Goal: Information Seeking & Learning: Learn about a topic

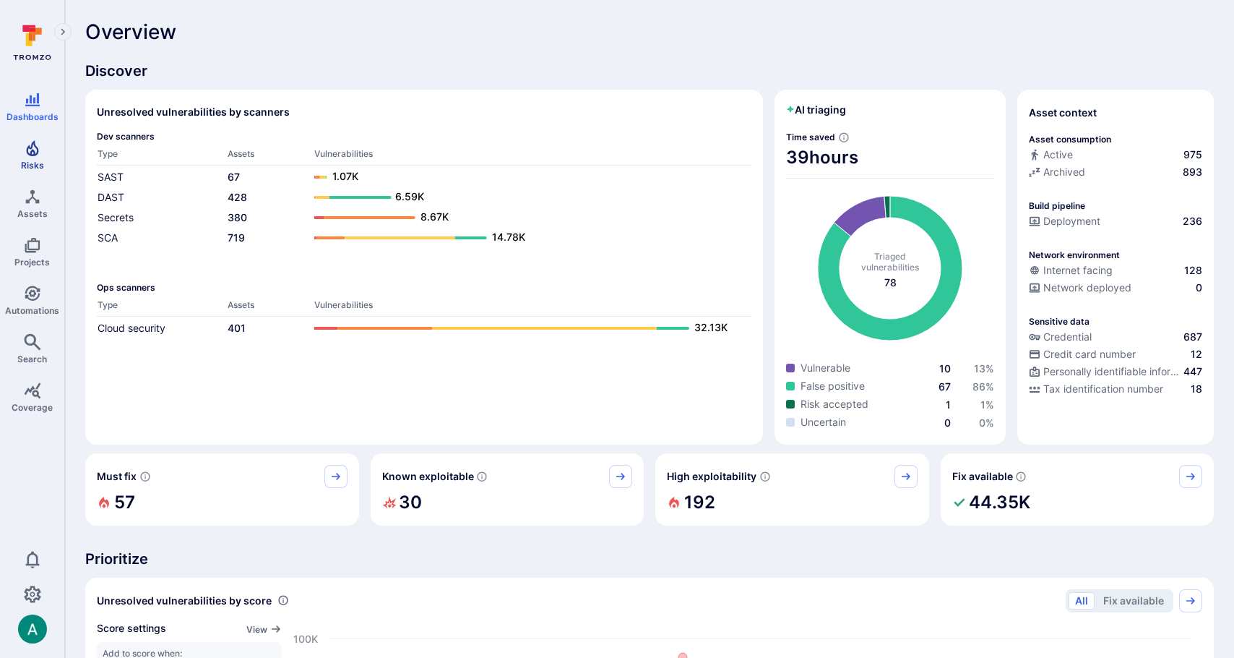
click at [33, 145] on icon "Risks" at bounding box center [32, 147] width 17 height 17
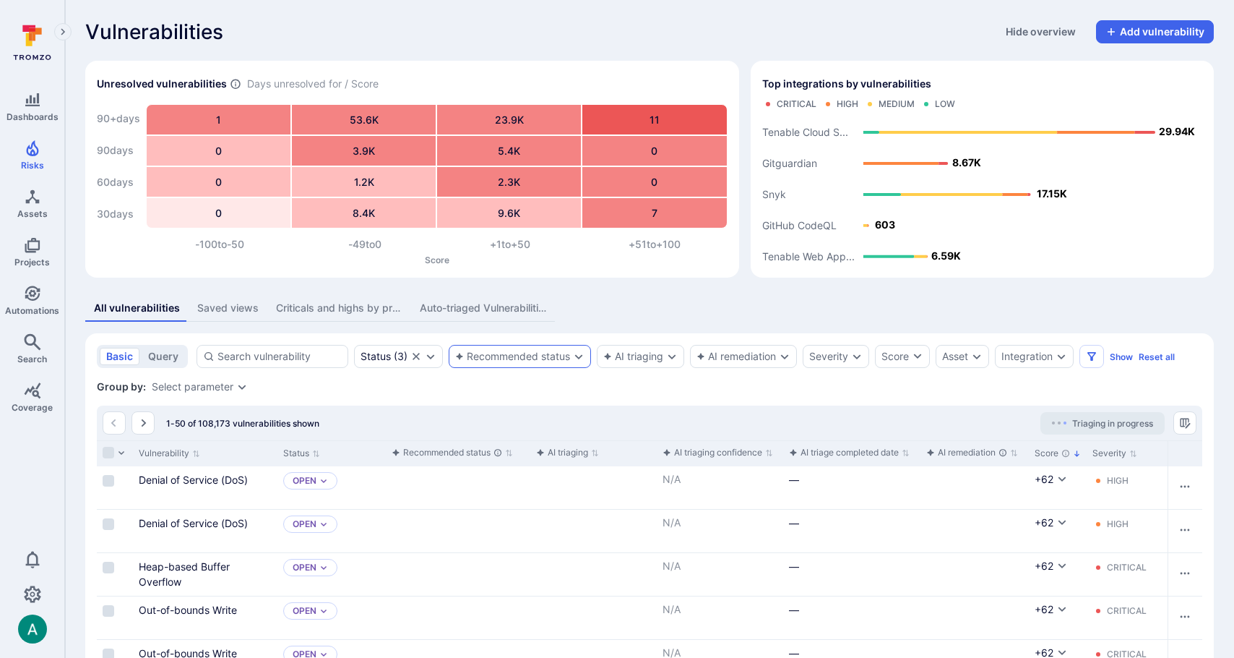
click at [504, 356] on div "Recommended status" at bounding box center [512, 356] width 115 height 12
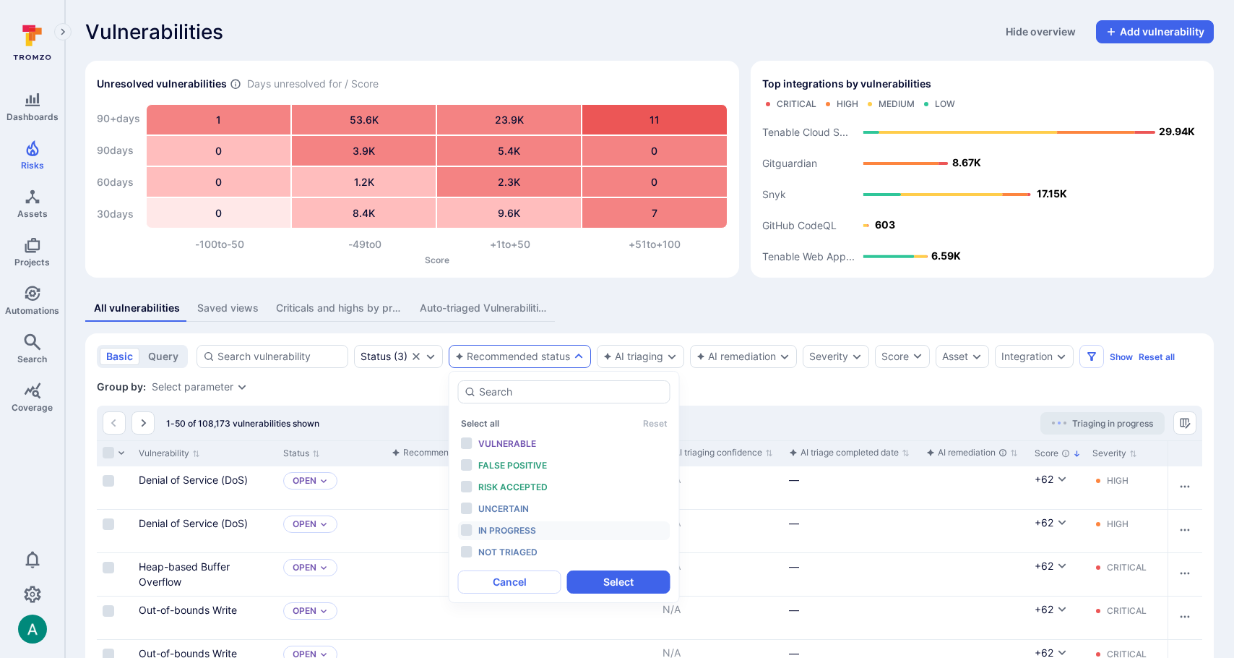
click at [507, 521] on li "In progress" at bounding box center [564, 530] width 212 height 19
click at [614, 587] on button "Select" at bounding box center [618, 581] width 103 height 23
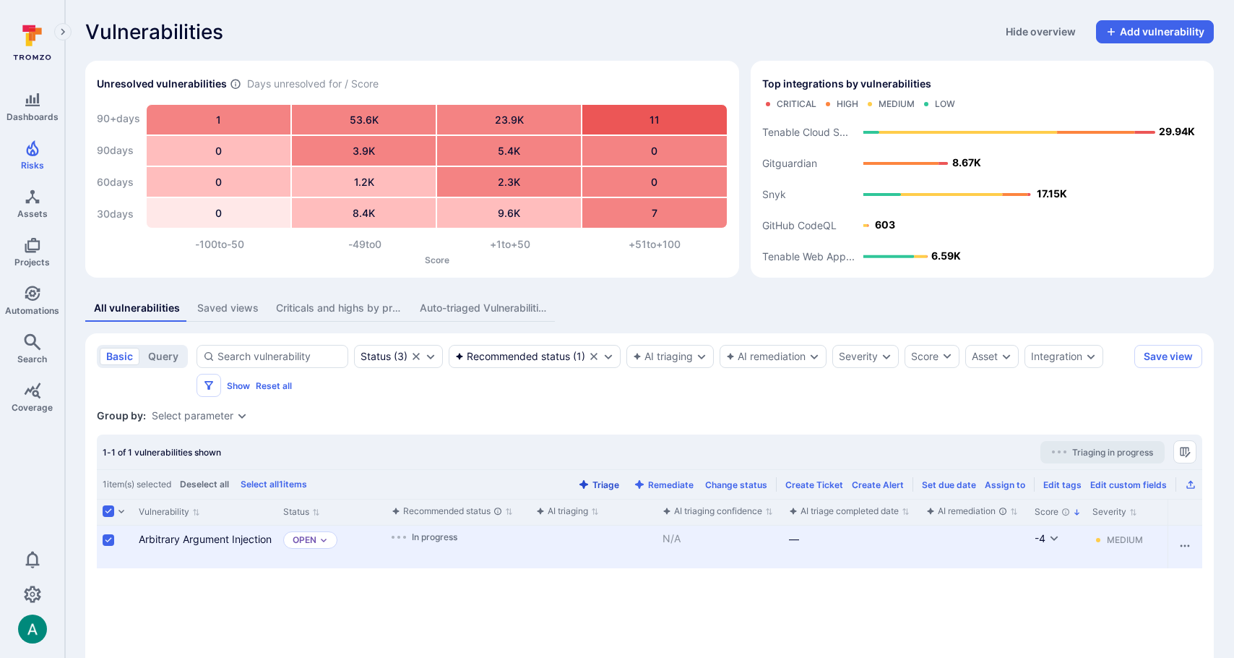
click at [608, 484] on button "Triage" at bounding box center [598, 484] width 47 height 11
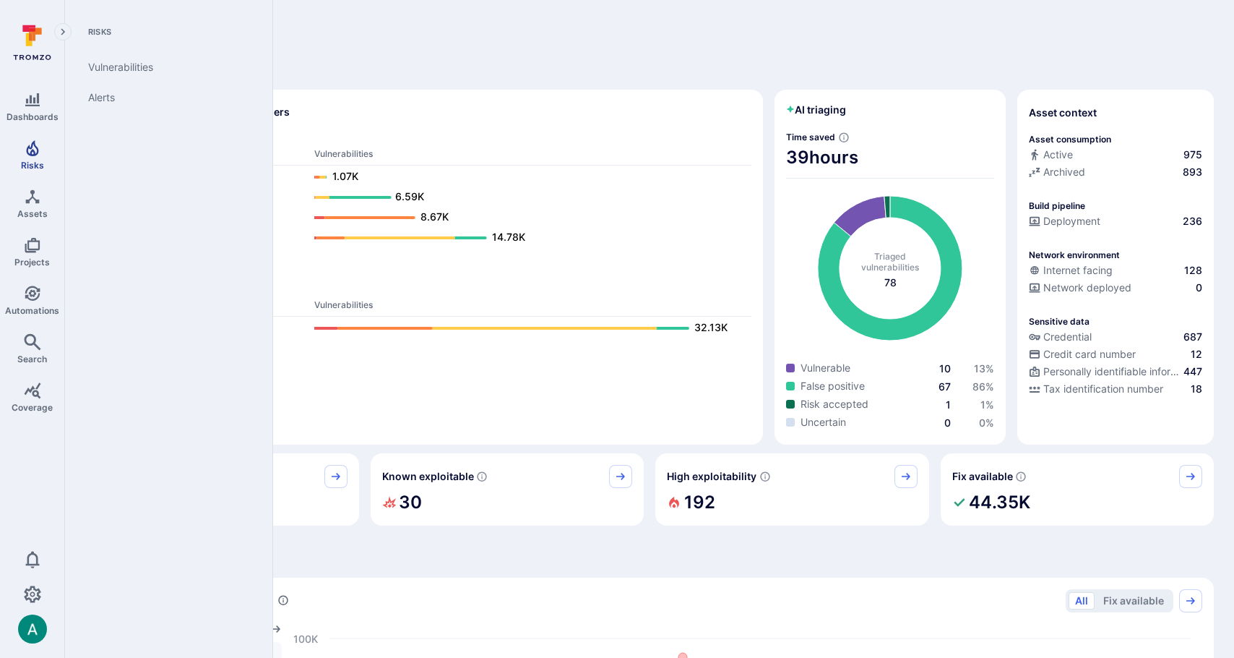
click at [20, 160] on link "Risks" at bounding box center [32, 155] width 64 height 43
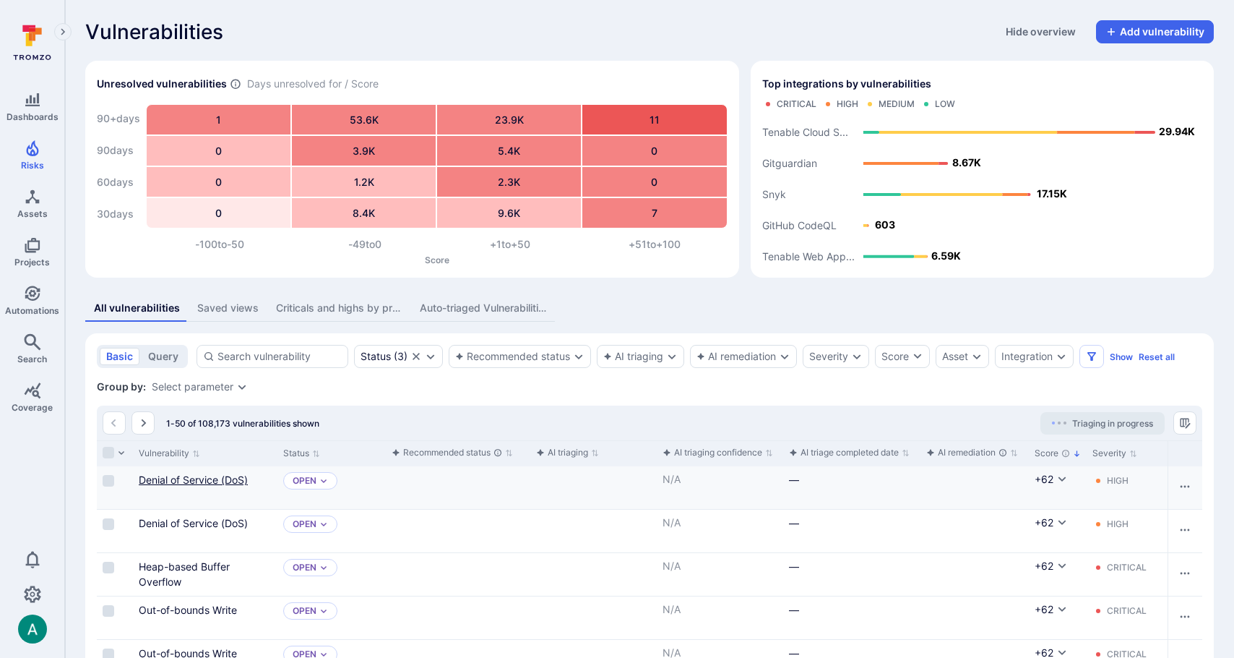
click at [205, 483] on link "Denial of Service (DoS)" at bounding box center [193, 479] width 109 height 12
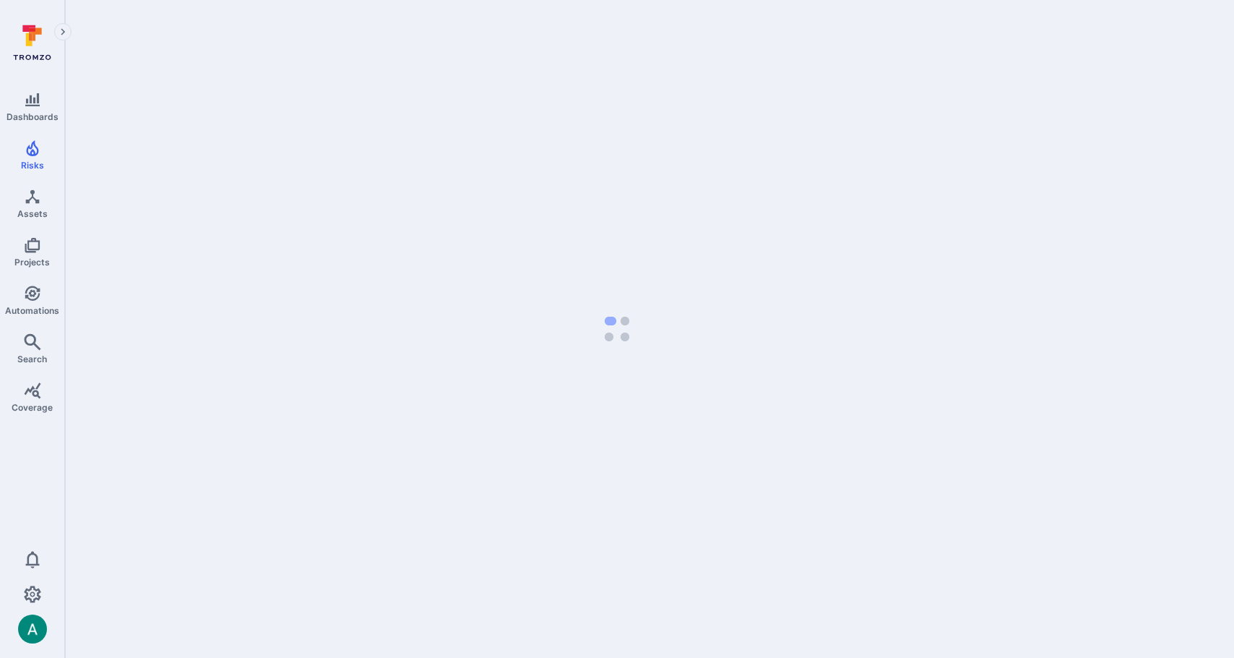
click at [209, 480] on body "Dashboards Risks Assets Projects Automations Search Coverage 0 Risks Vulnerabil…" at bounding box center [617, 329] width 1234 height 658
